Goal: Navigation & Orientation: Find specific page/section

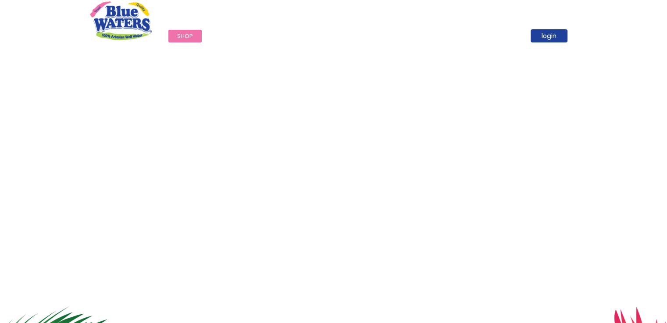
click at [666, 7] on html "The store will not work correctly in the case when cookies are disabled. Toggle…" at bounding box center [333, 161] width 667 height 323
click at [186, 38] on span "Shop" at bounding box center [185, 36] width 16 height 8
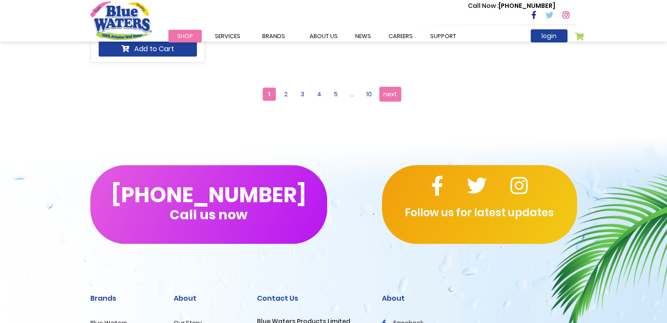
scroll to position [954, 0]
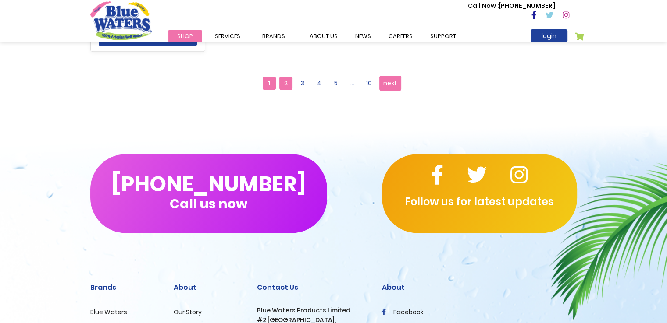
click at [285, 82] on span "2" at bounding box center [285, 83] width 13 height 13
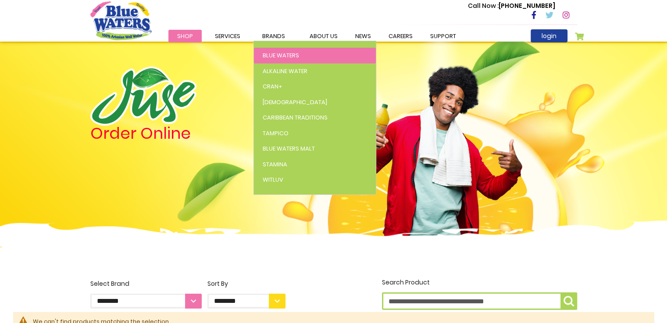
click at [274, 51] on span "Blue Waters" at bounding box center [281, 55] width 36 height 8
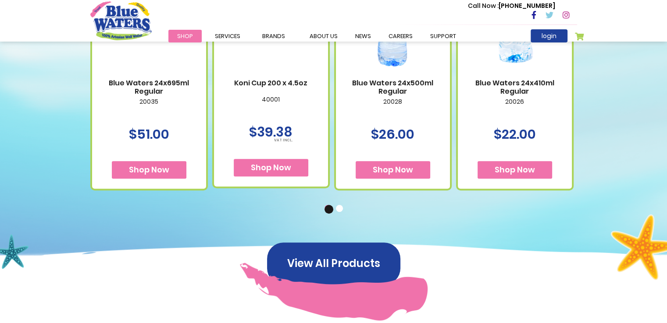
scroll to position [613, 0]
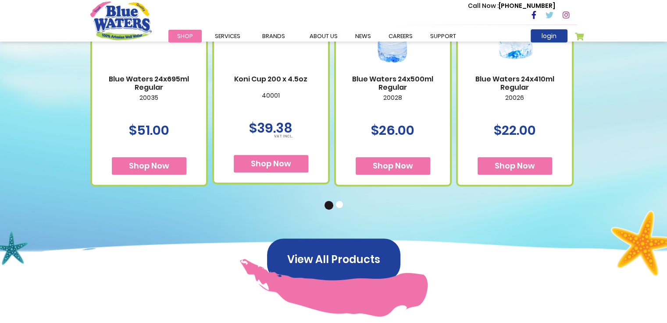
click at [337, 206] on button "2" at bounding box center [340, 205] width 9 height 9
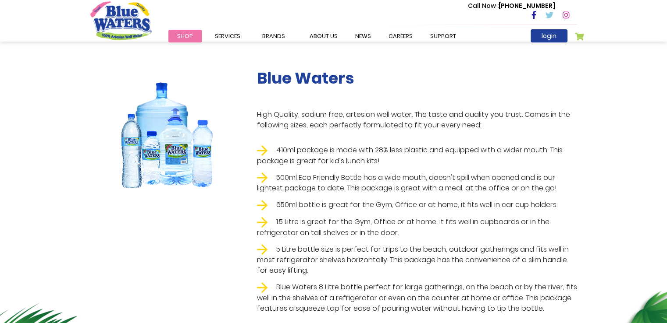
scroll to position [109, 0]
